Goal: Check status: Check status

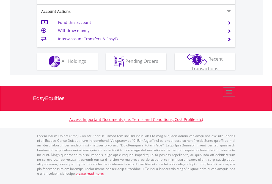
scroll to position [516, 0]
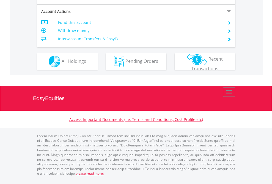
scroll to position [527, 0]
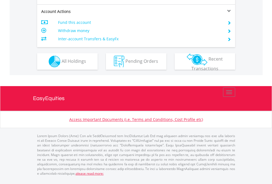
scroll to position [490, 0]
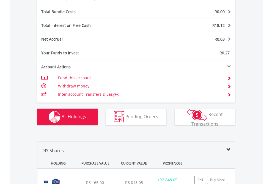
scroll to position [655, 0]
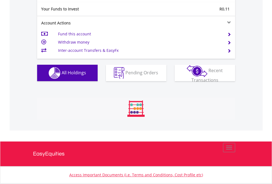
scroll to position [53, 86]
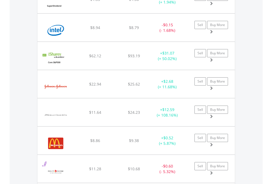
scroll to position [53, 86]
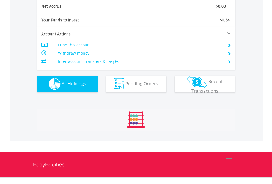
scroll to position [622, 0]
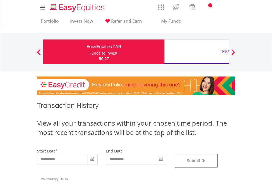
type input "**********"
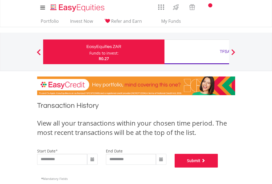
click at [218, 168] on button "Submit" at bounding box center [195, 161] width 43 height 14
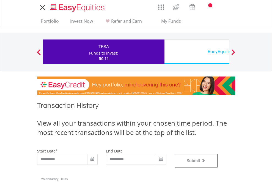
type input "**********"
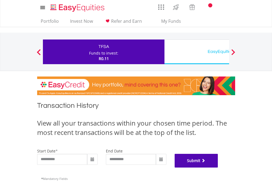
click at [218, 168] on button "Submit" at bounding box center [195, 161] width 43 height 14
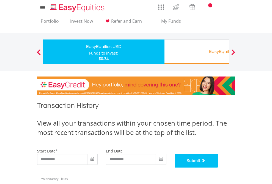
click at [218, 168] on button "Submit" at bounding box center [195, 161] width 43 height 14
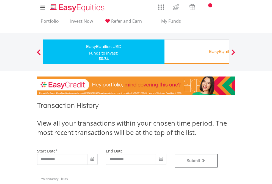
click at [89, 52] on div "Funds to invest:" at bounding box center [103, 53] width 29 height 5
type input "**********"
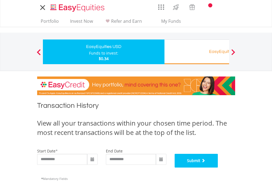
click at [218, 168] on button "Submit" at bounding box center [195, 161] width 43 height 14
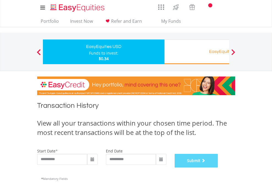
scroll to position [223, 0]
